Goal: Information Seeking & Learning: Learn about a topic

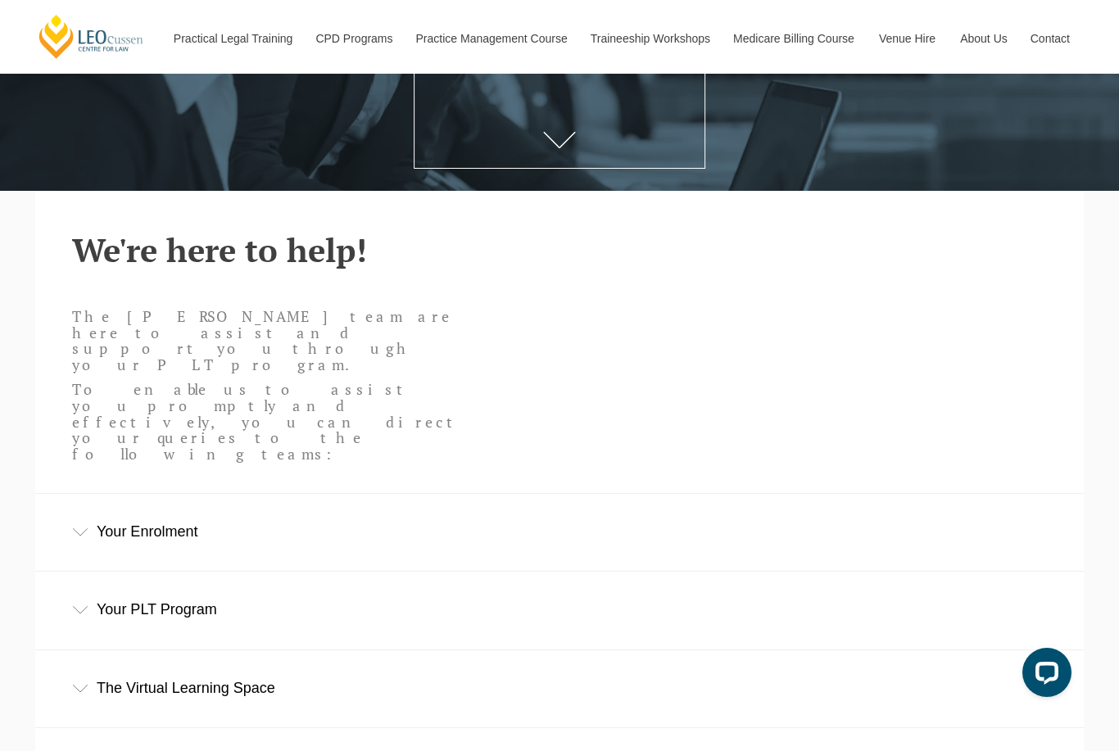
scroll to position [299, 0]
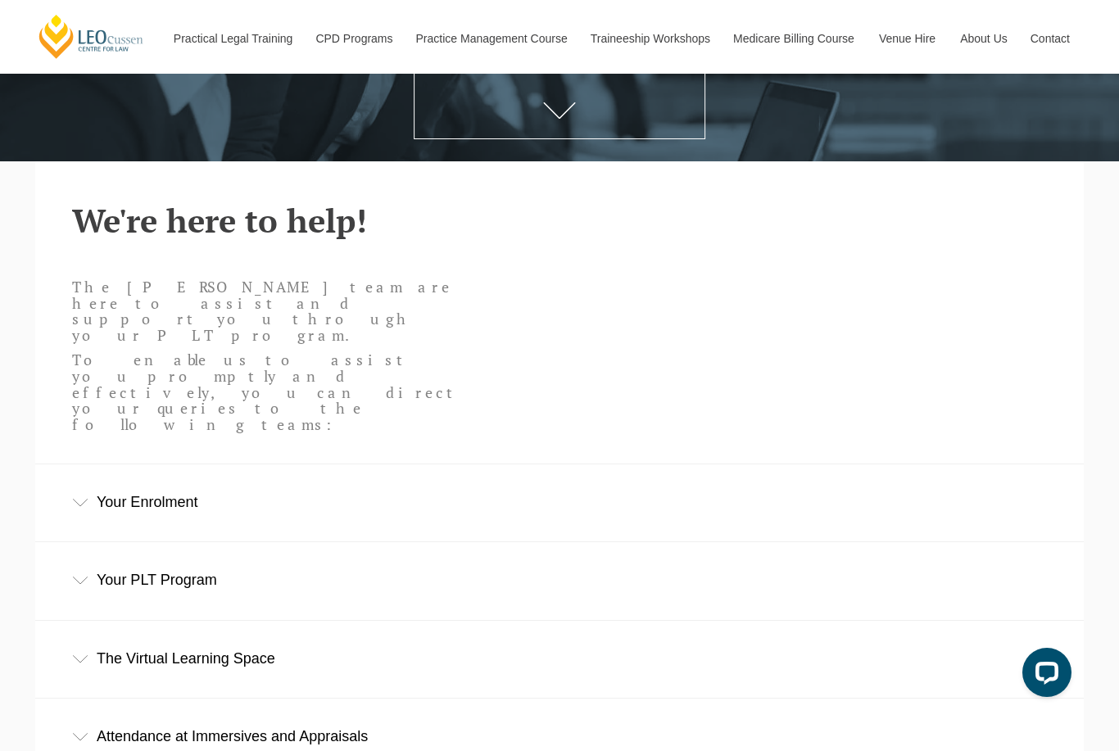
click at [89, 465] on div "Your Enrolment" at bounding box center [559, 503] width 1049 height 76
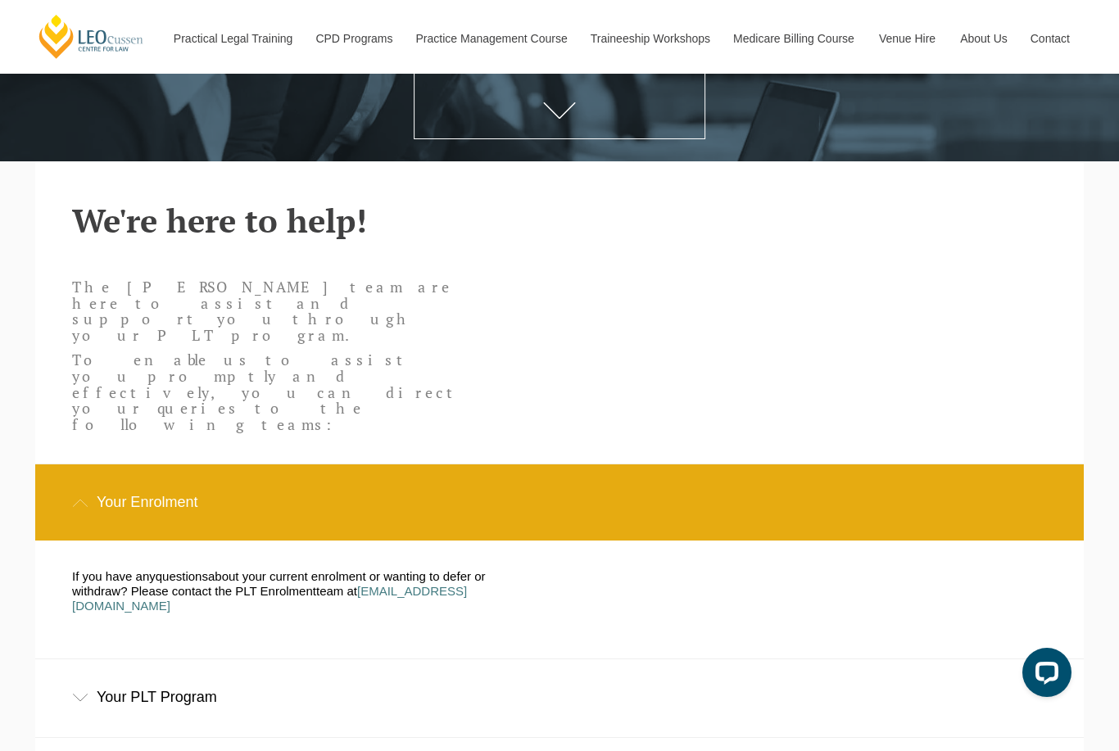
click at [89, 465] on div "Your Enrolment" at bounding box center [559, 503] width 1049 height 76
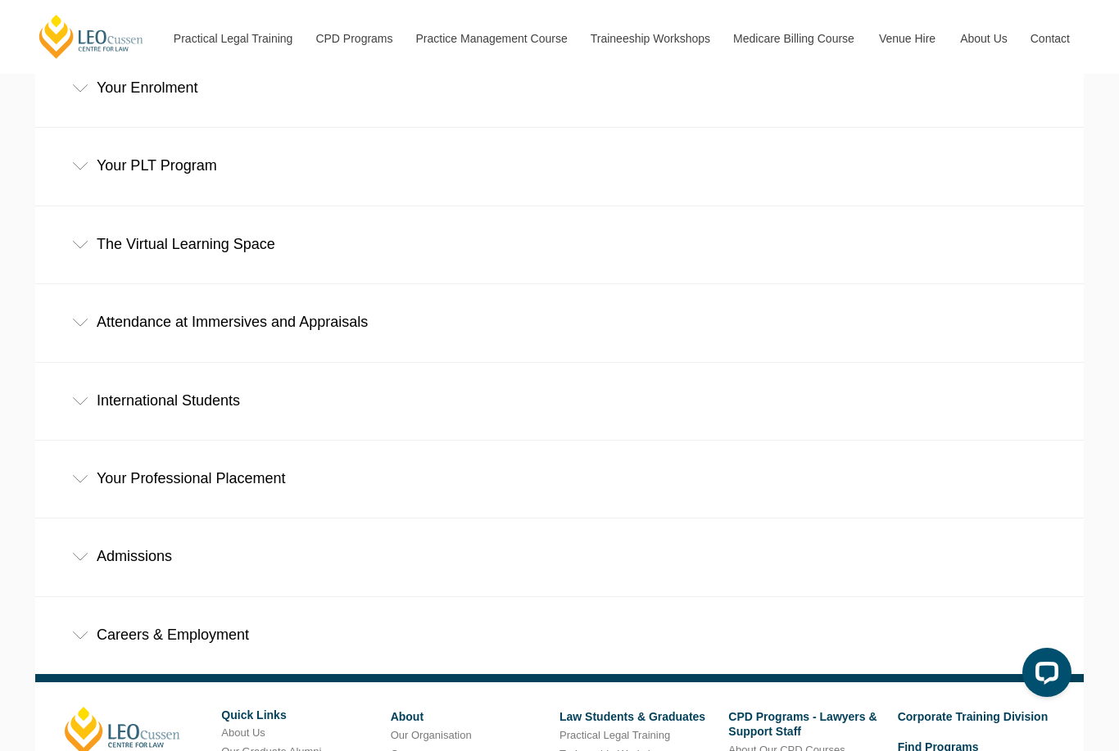
scroll to position [715, 0]
click at [89, 597] on div "Careers & Employment" at bounding box center [559, 635] width 1049 height 76
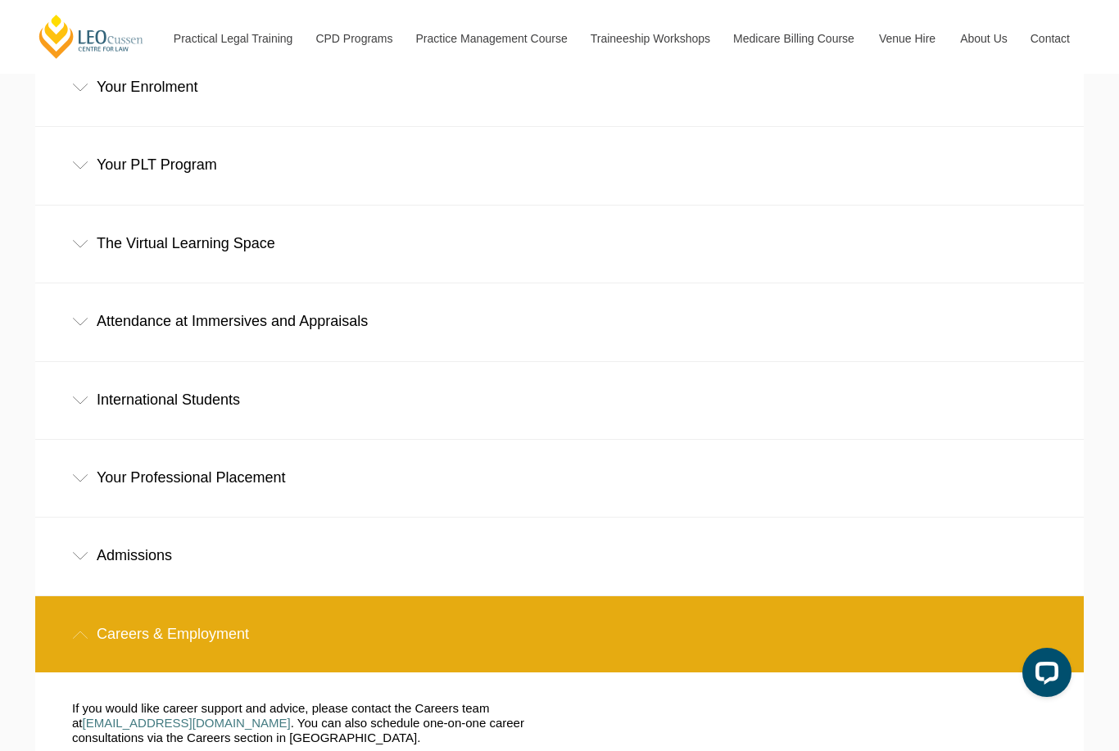
click at [89, 597] on div "Careers & Employment" at bounding box center [559, 635] width 1049 height 76
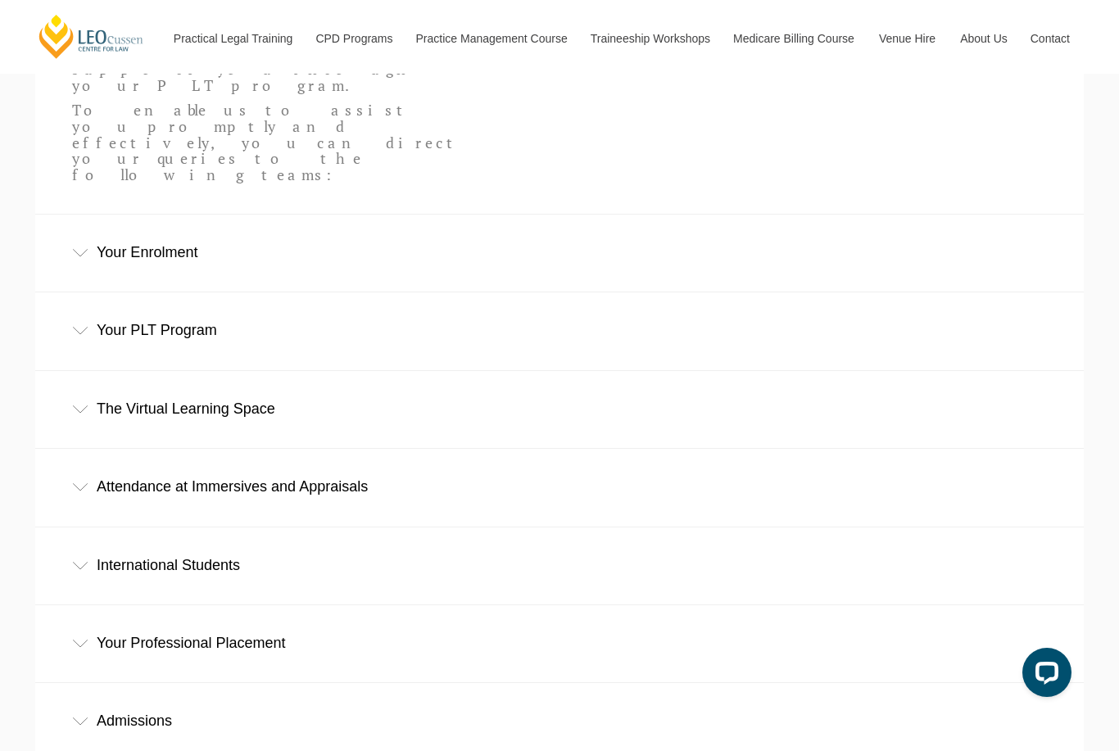
scroll to position [533, 0]
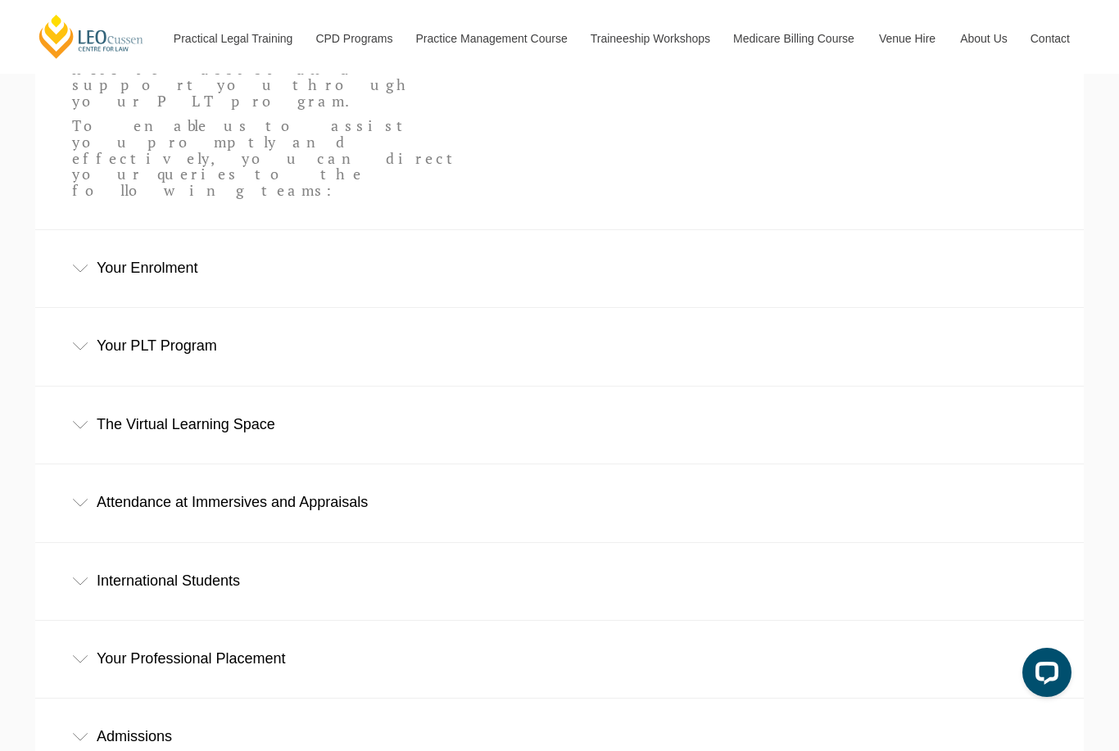
click at [97, 230] on div "Your Enrolment" at bounding box center [559, 268] width 1049 height 76
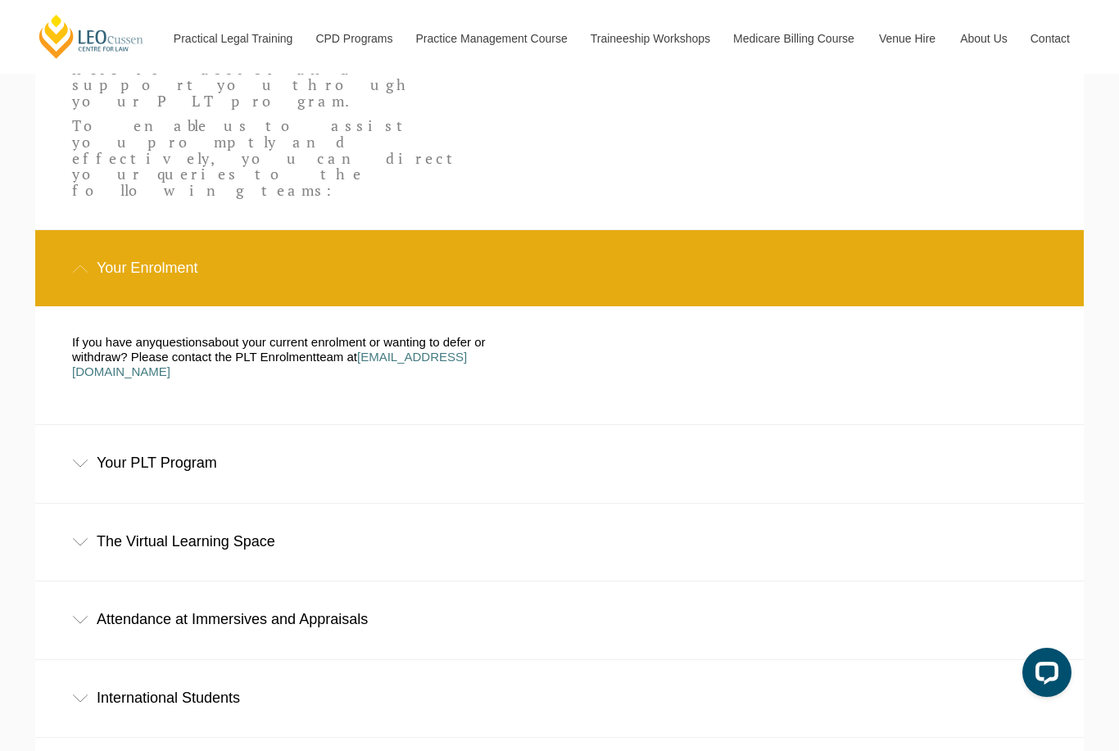
click at [97, 230] on div "Your Enrolment" at bounding box center [559, 268] width 1049 height 76
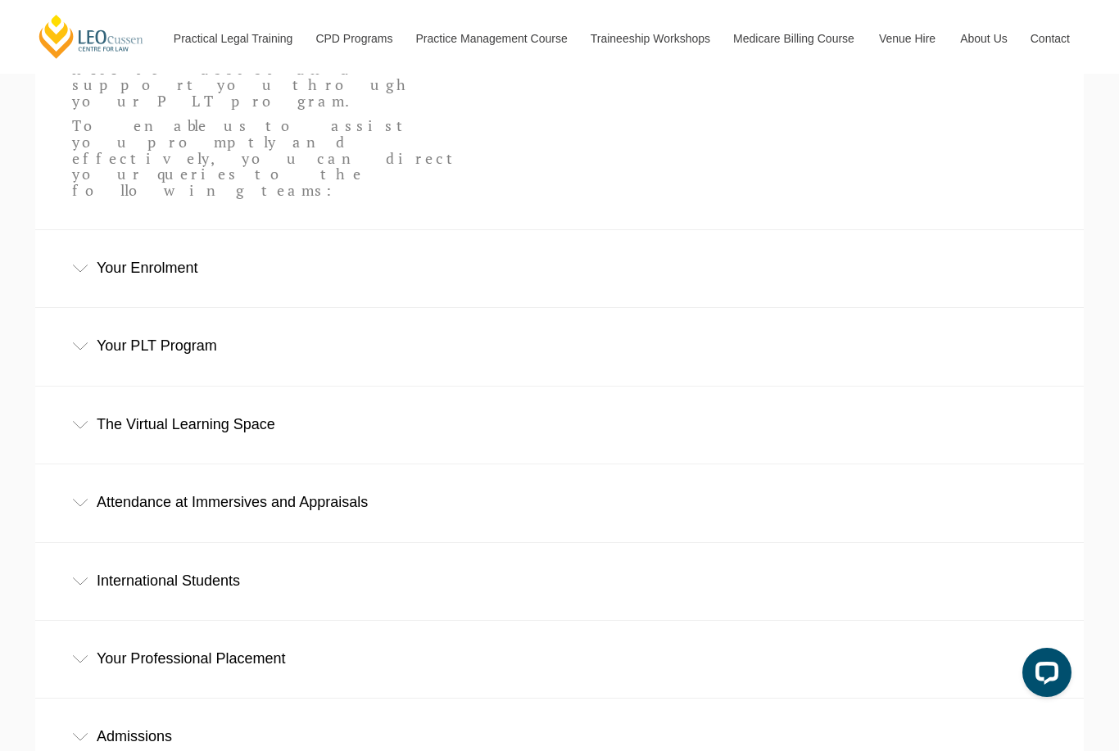
click at [66, 308] on div "Your PLT Program" at bounding box center [559, 346] width 1049 height 76
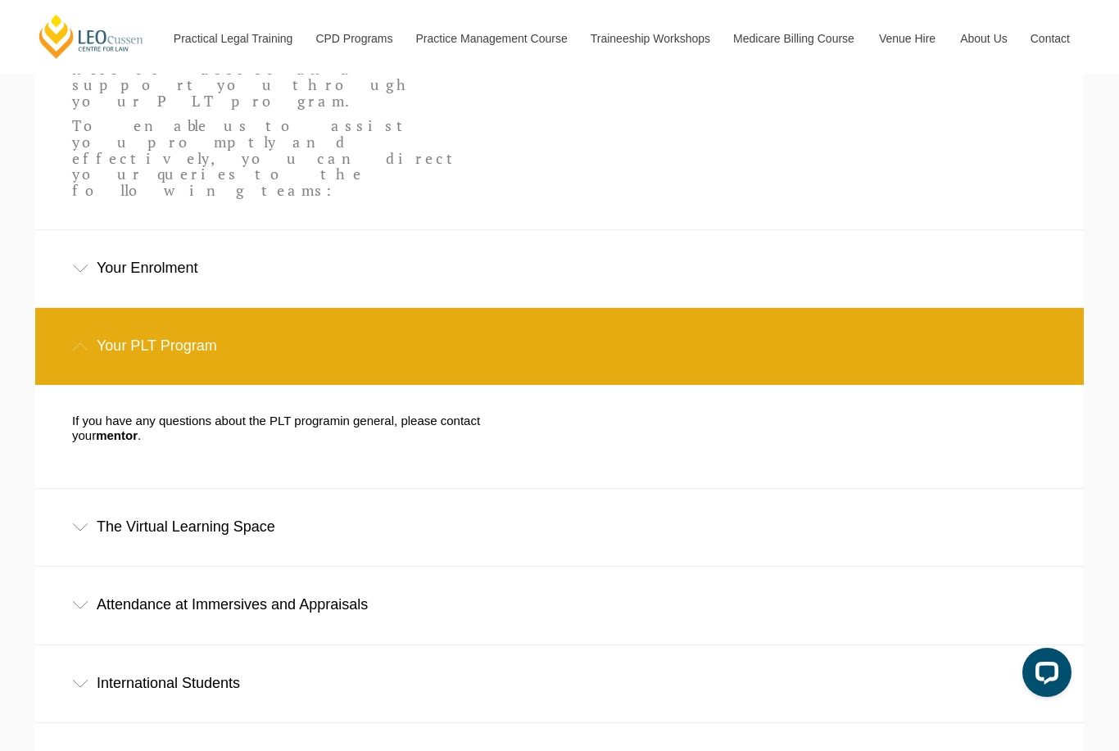
click at [66, 308] on div "Your PLT Program" at bounding box center [559, 346] width 1049 height 76
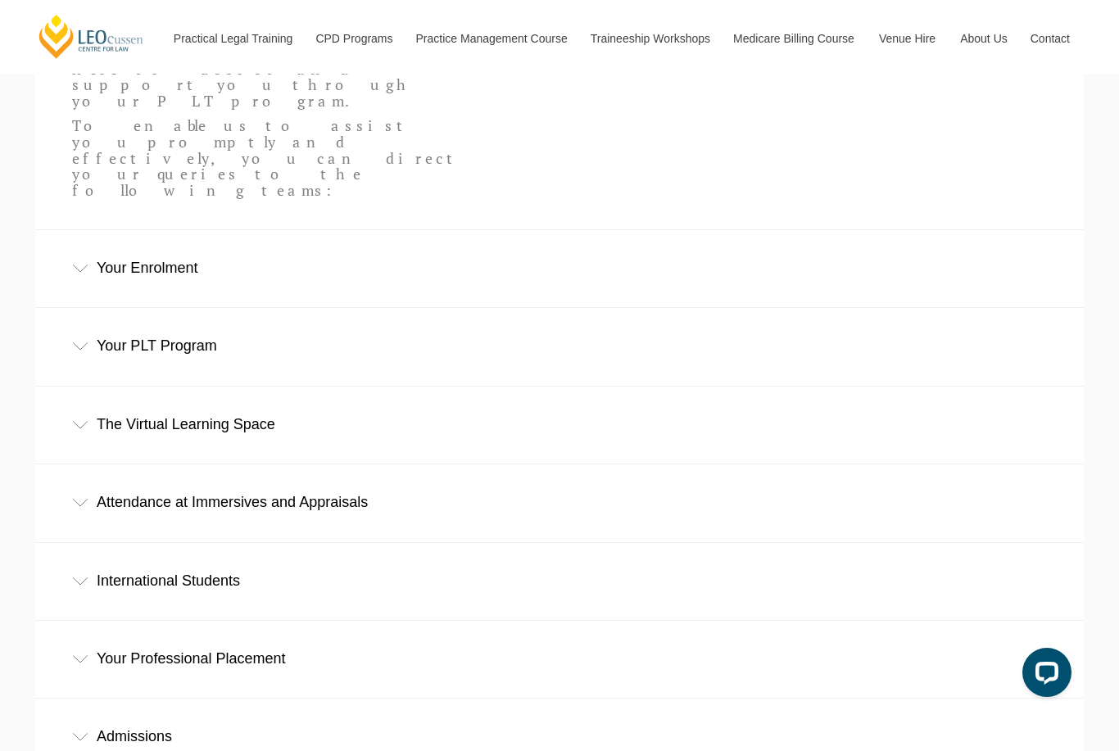
click at [80, 499] on icon at bounding box center [80, 503] width 16 height 8
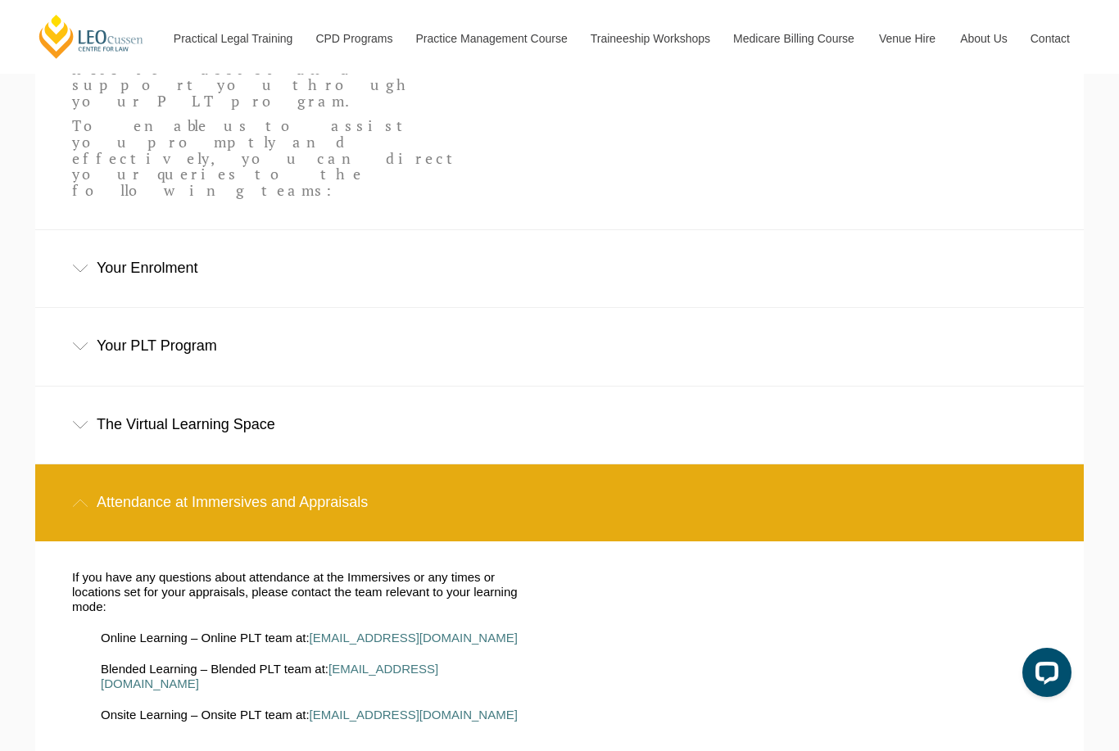
click at [81, 499] on icon at bounding box center [80, 503] width 16 height 8
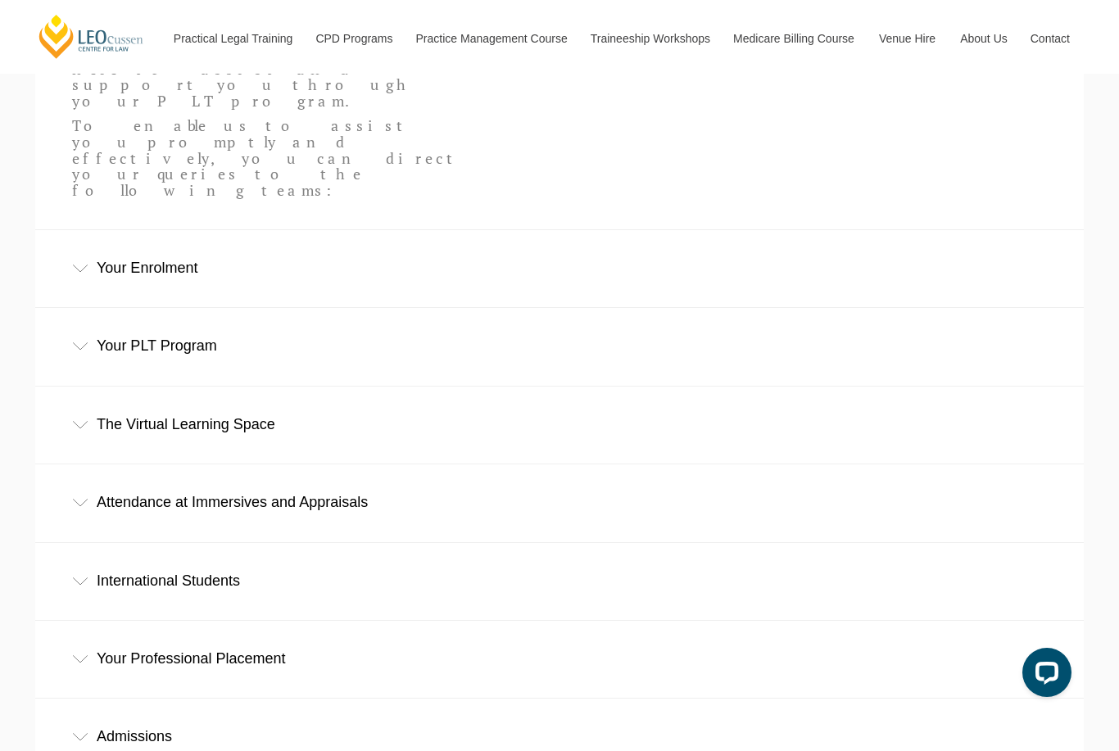
click at [93, 621] on div "Your Professional Placement" at bounding box center [559, 659] width 1049 height 76
